Goal: Transaction & Acquisition: Purchase product/service

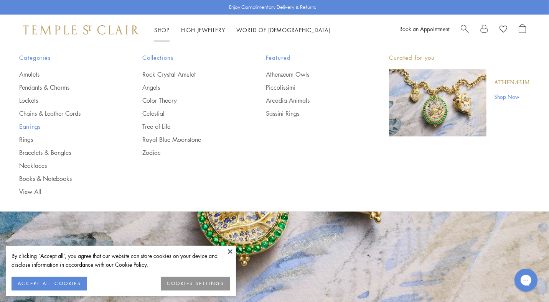
click at [24, 124] on link "Earrings" at bounding box center [65, 126] width 92 height 8
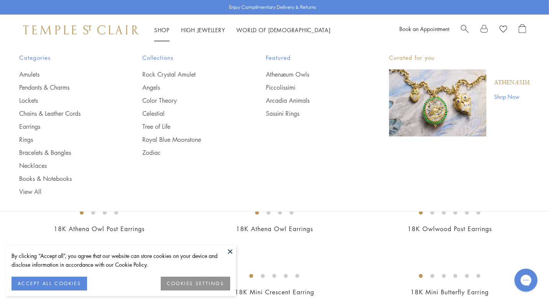
click at [161, 30] on link "Shop Shop" at bounding box center [161, 30] width 15 height 8
click at [30, 128] on link "Earrings" at bounding box center [65, 126] width 92 height 8
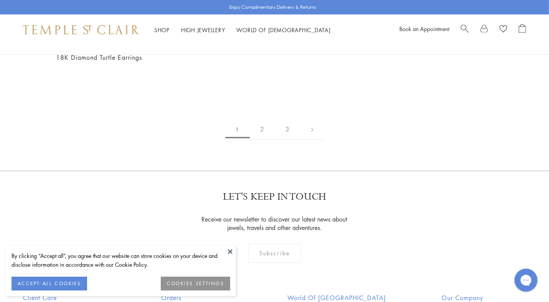
scroll to position [1184, 0]
click at [0, 0] on img at bounding box center [0, 0] width 0 height 0
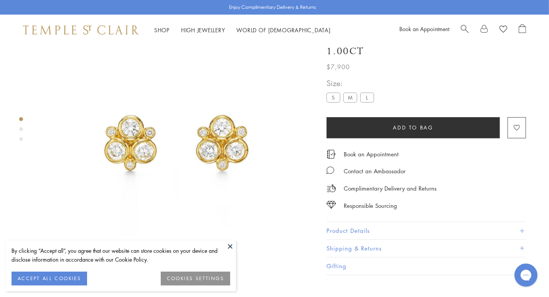
click at [228, 247] on button at bounding box center [230, 246] width 12 height 12
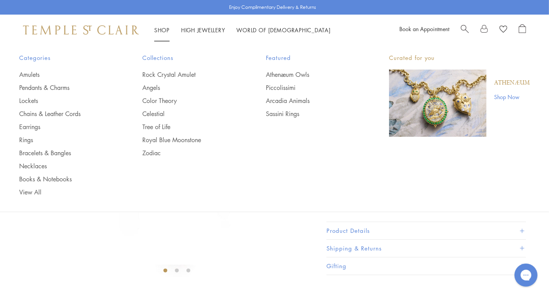
click at [163, 29] on link "Shop Shop" at bounding box center [161, 30] width 15 height 8
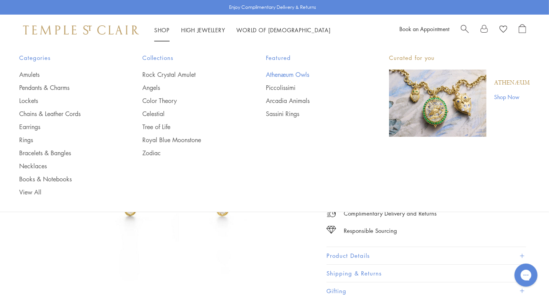
click at [279, 73] on link "Athenæum Owls" at bounding box center [312, 74] width 92 height 8
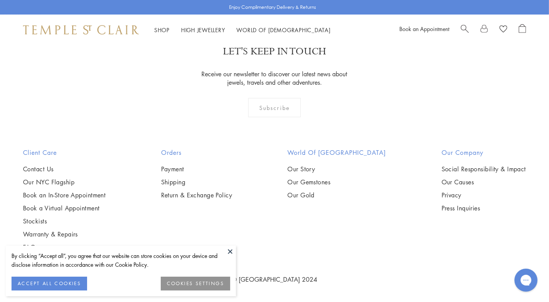
scroll to position [1053, 0]
click at [0, 0] on img at bounding box center [0, 0] width 0 height 0
